Goal: Book appointment/travel/reservation

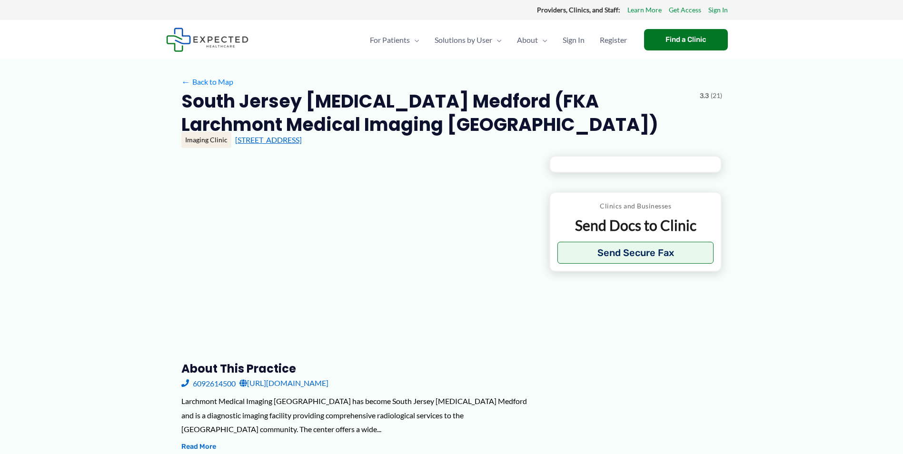
type input "**********"
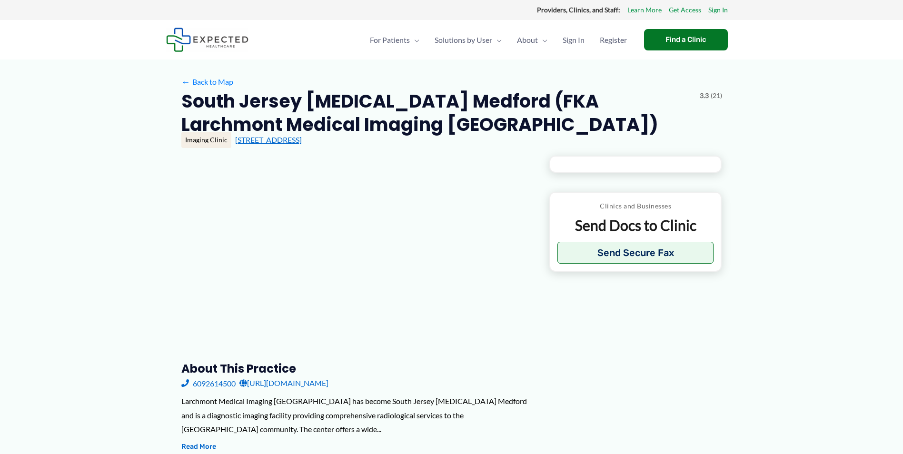
type input "**********"
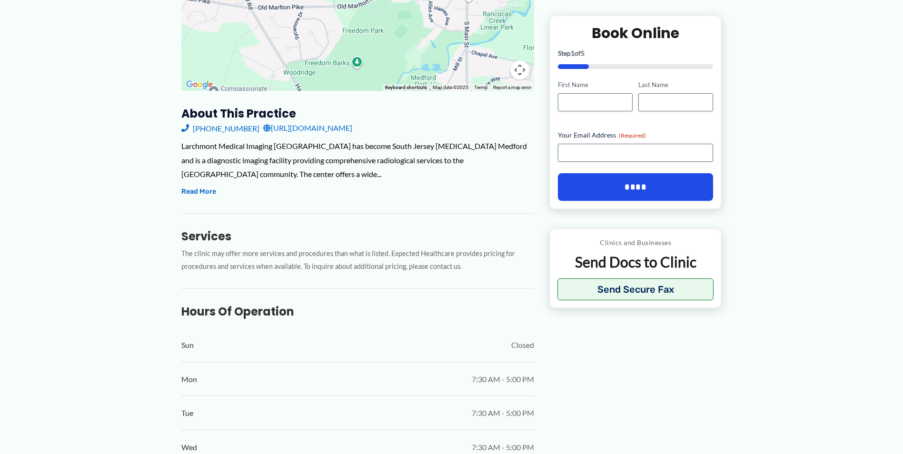
scroll to position [238, 0]
